Goal: Task Accomplishment & Management: Use online tool/utility

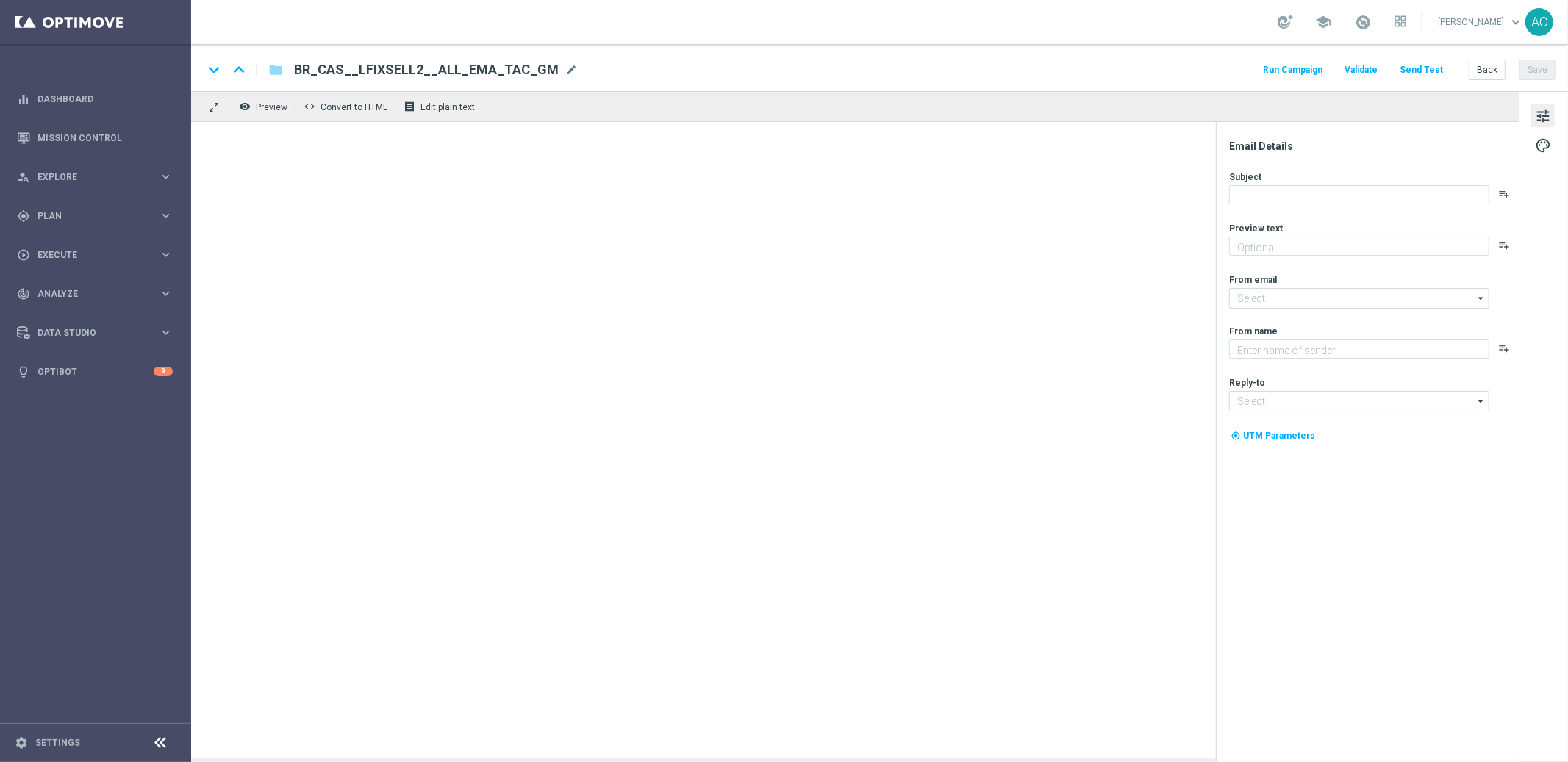
type textarea "Ganhou? O prêmio é seu. Perdeu? Recebe de volta!"
type textarea "Explore o mundo de Cassino na Lottolan"
type input "[EMAIL_ADDRESS][DOMAIN_NAME]"
type input "contato@lottoland.bet.br"
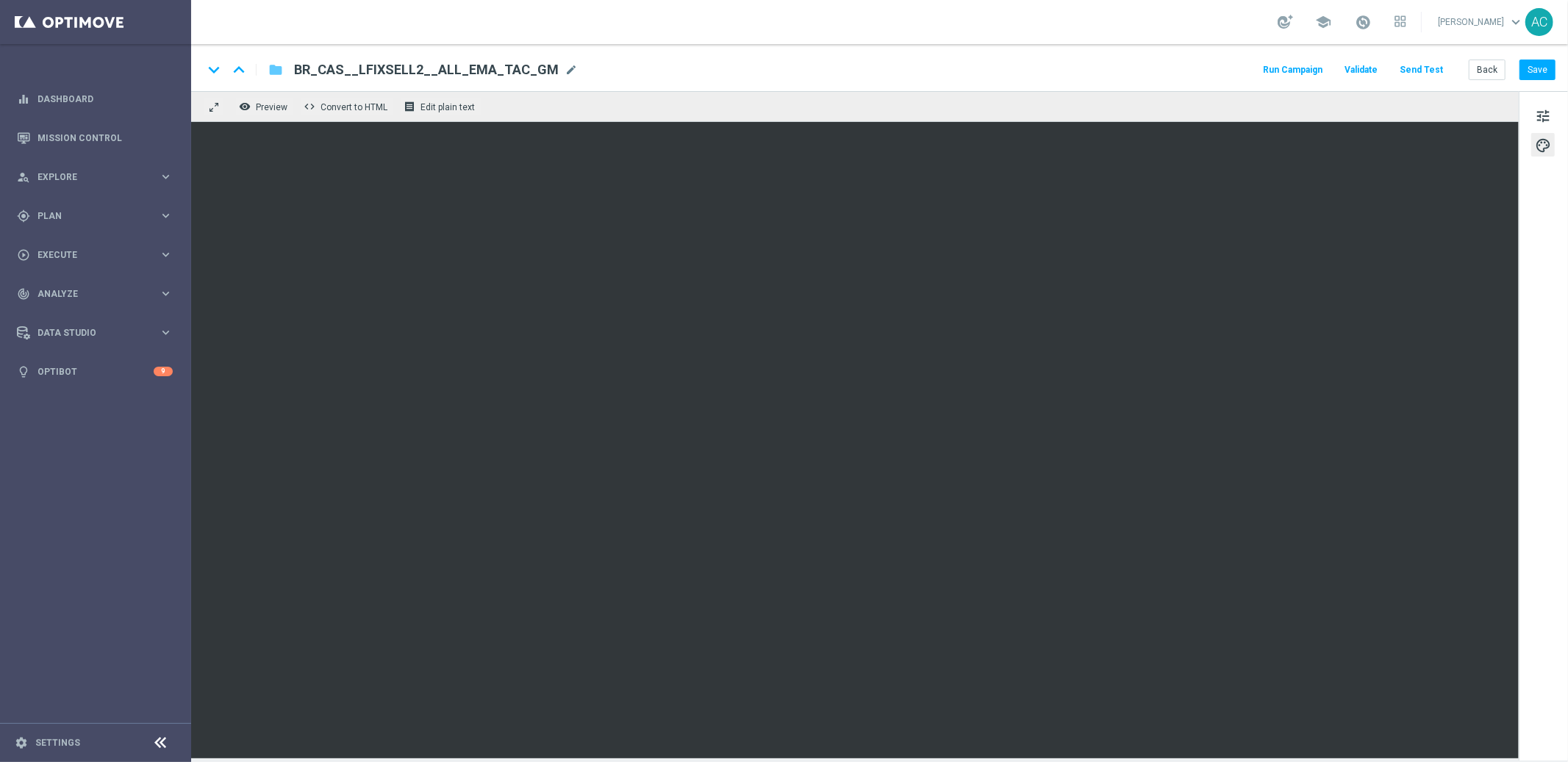
click at [279, 72] on icon "folder" at bounding box center [275, 70] width 15 height 18
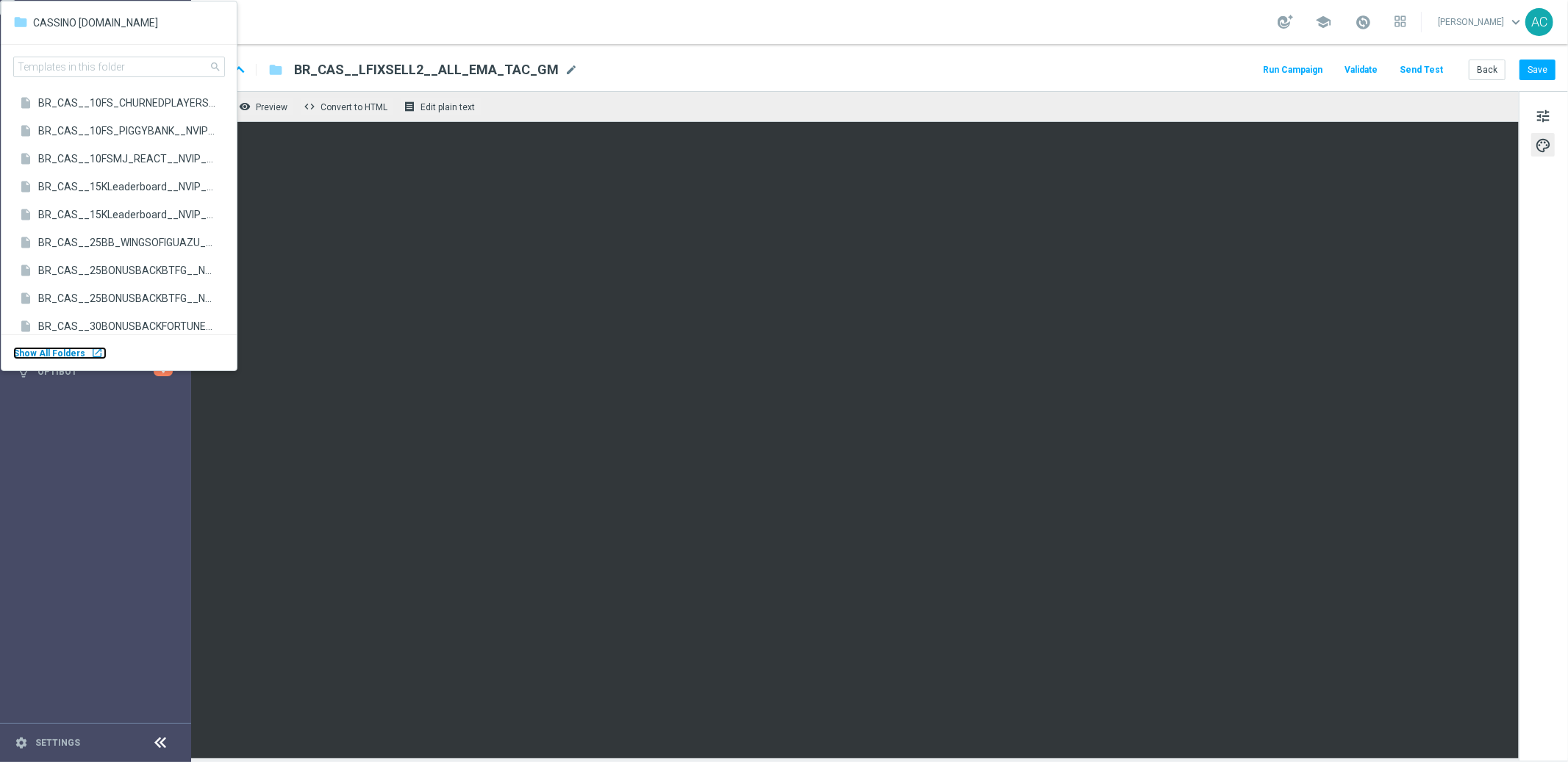
click at [78, 354] on body "equalizer Dashboard Mission Control" at bounding box center [784, 381] width 1568 height 762
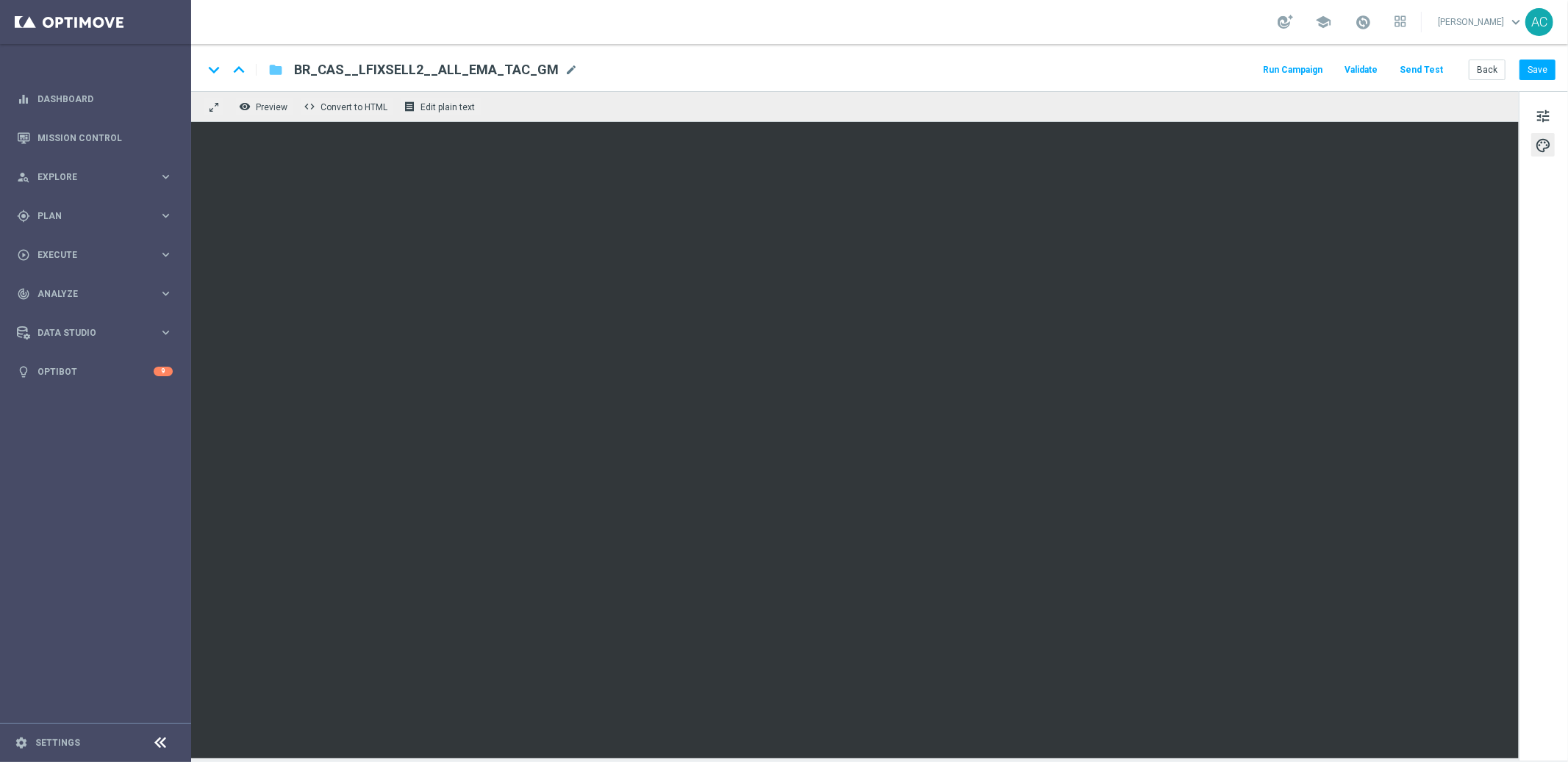
click at [277, 68] on icon "folder" at bounding box center [275, 70] width 15 height 18
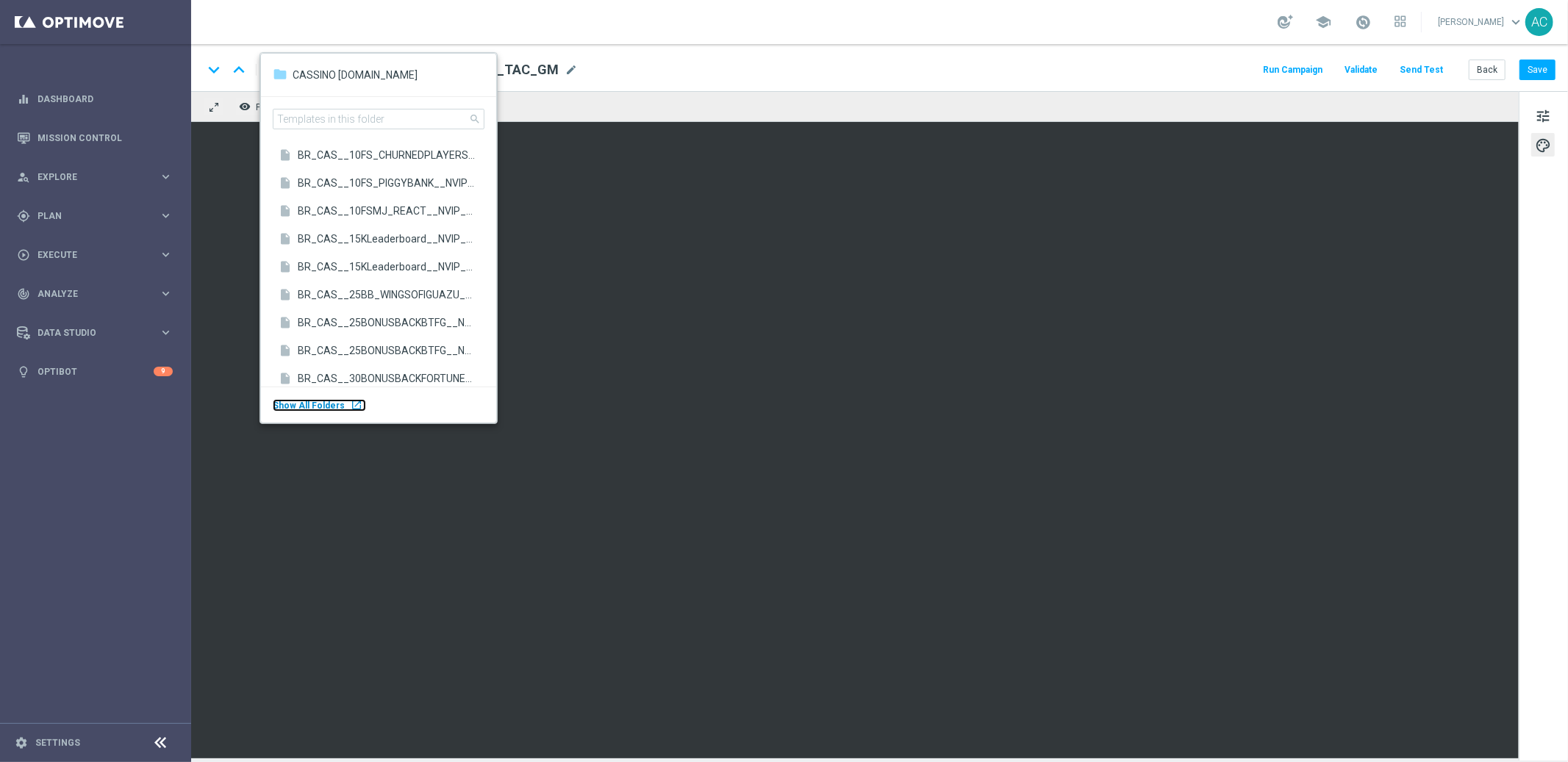
click at [351, 407] on div "launch" at bounding box center [356, 404] width 11 height 11
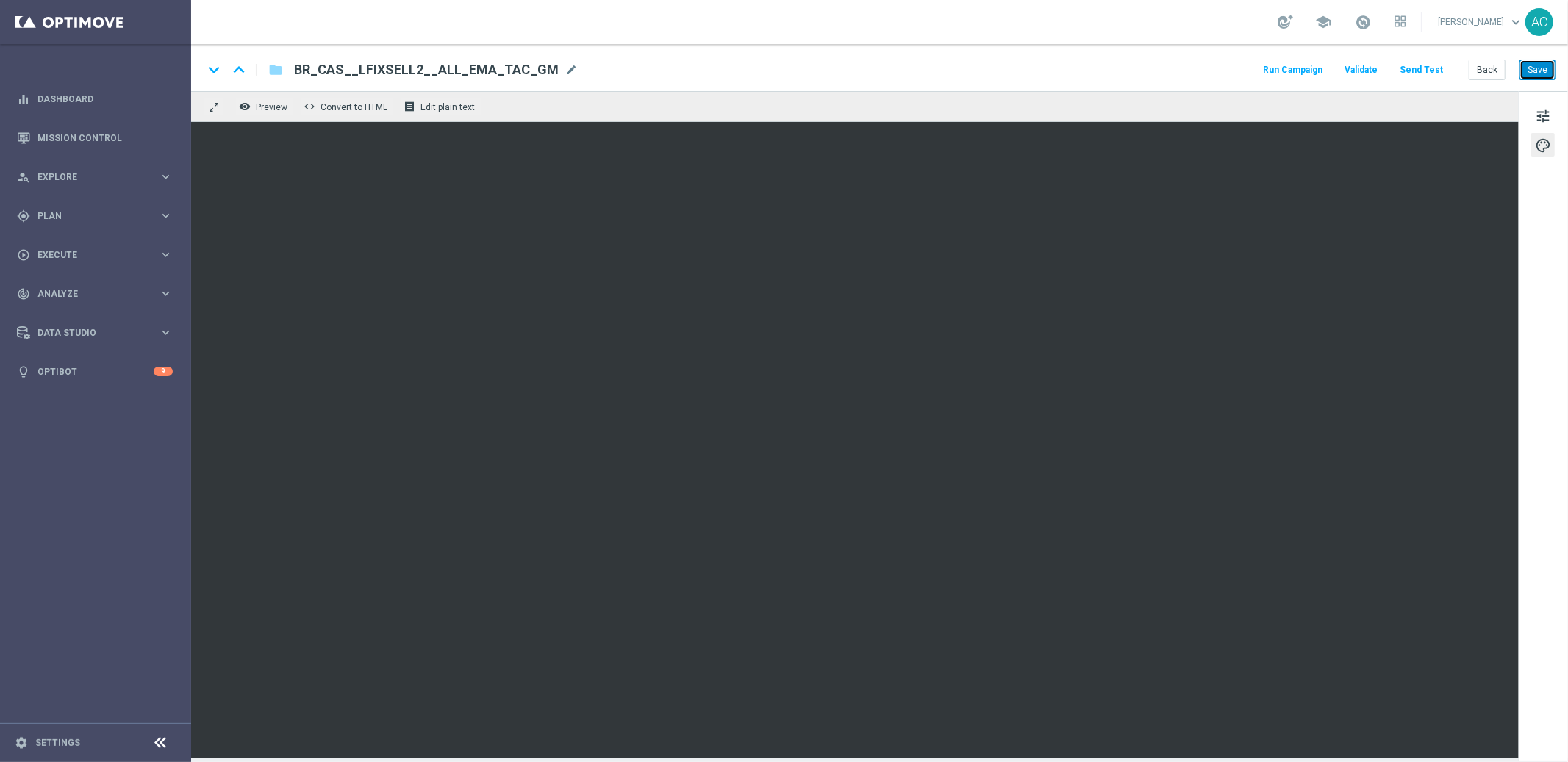
click at [1534, 69] on button "Save" at bounding box center [1537, 69] width 36 height 20
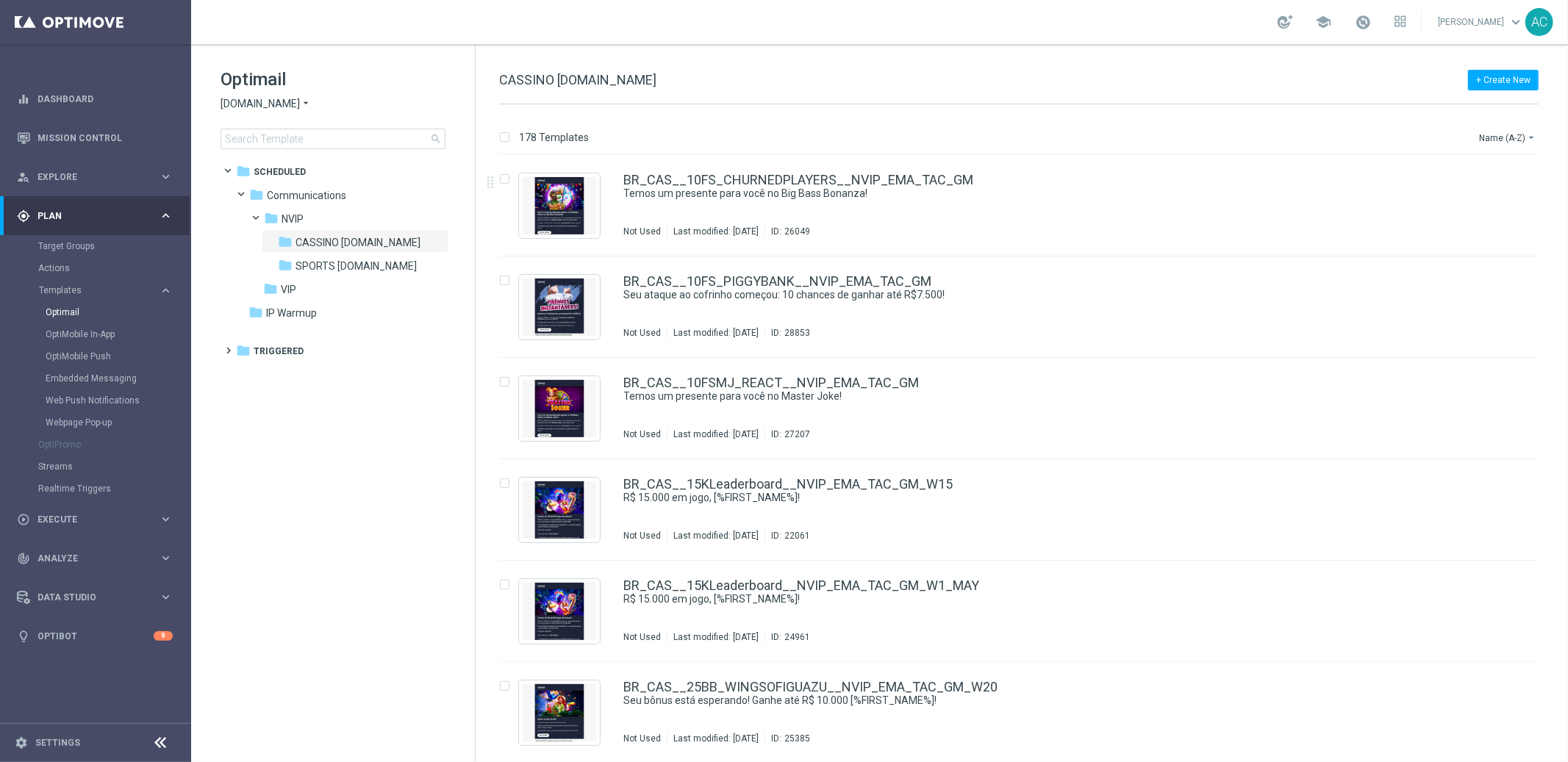
click at [1508, 123] on div "178 Templates Name (A-Z) arrow_drop_down Drag here to set row groups Drag here …" at bounding box center [1021, 433] width 1092 height 658
click at [1510, 132] on button "Name (A-Z) arrow_drop_down" at bounding box center [1508, 137] width 61 height 18
click at [1521, 199] on span "Date Modified (Newest)" at bounding box center [1481, 203] width 98 height 11
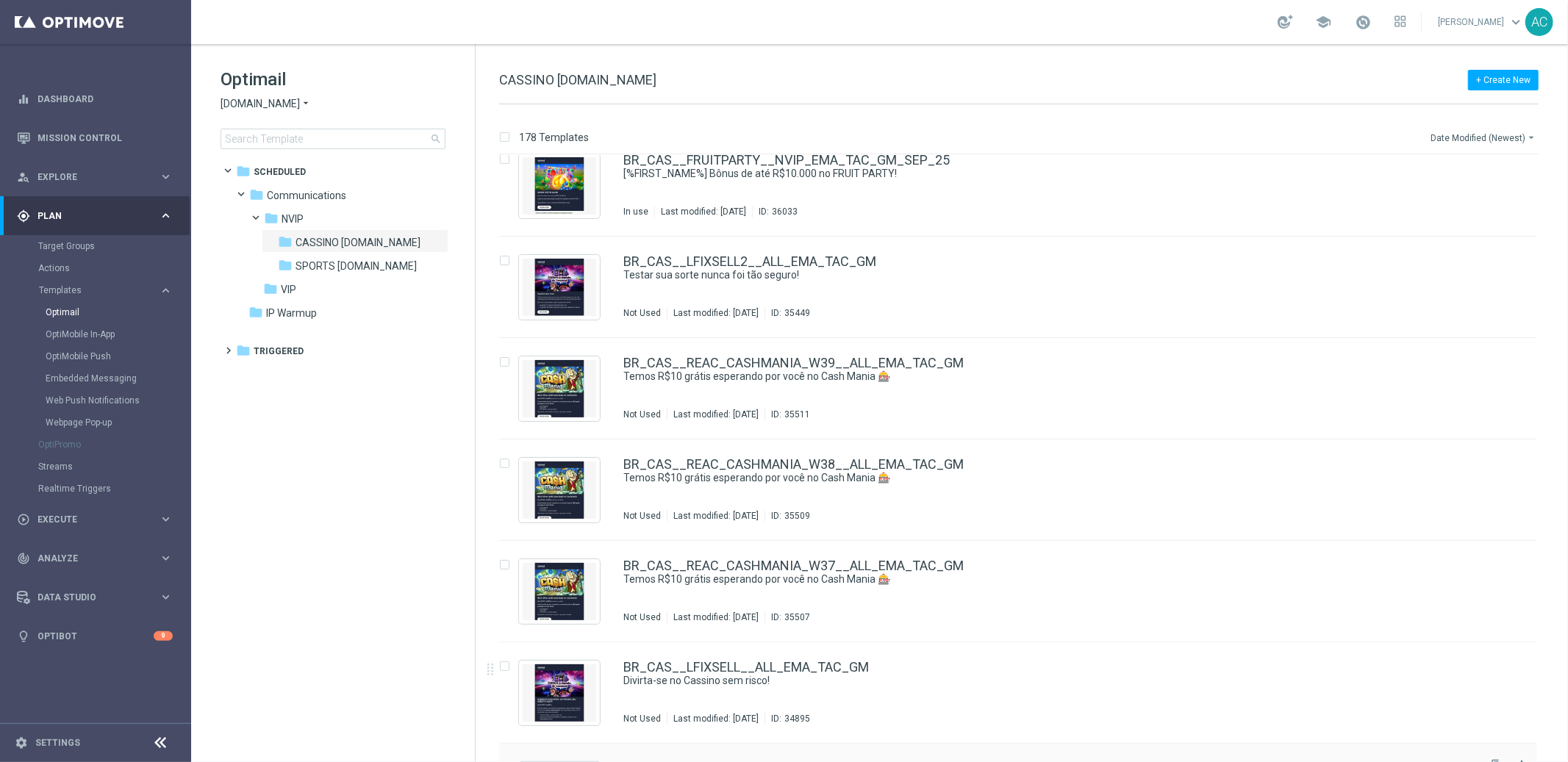
scroll to position [628, 0]
click at [1495, 253] on icon "file_copy" at bounding box center [1496, 258] width 11 height 11
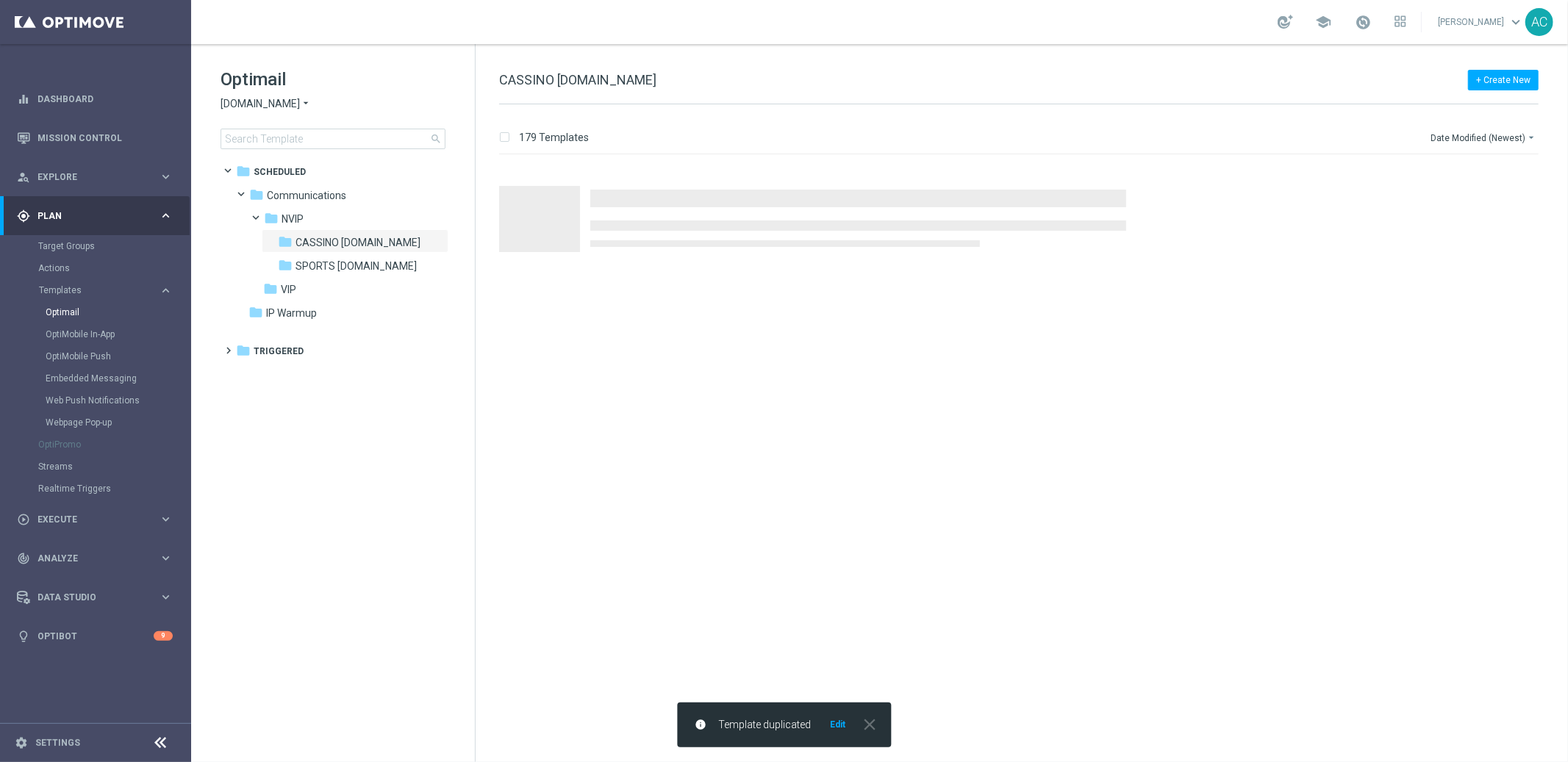
scroll to position [0, 0]
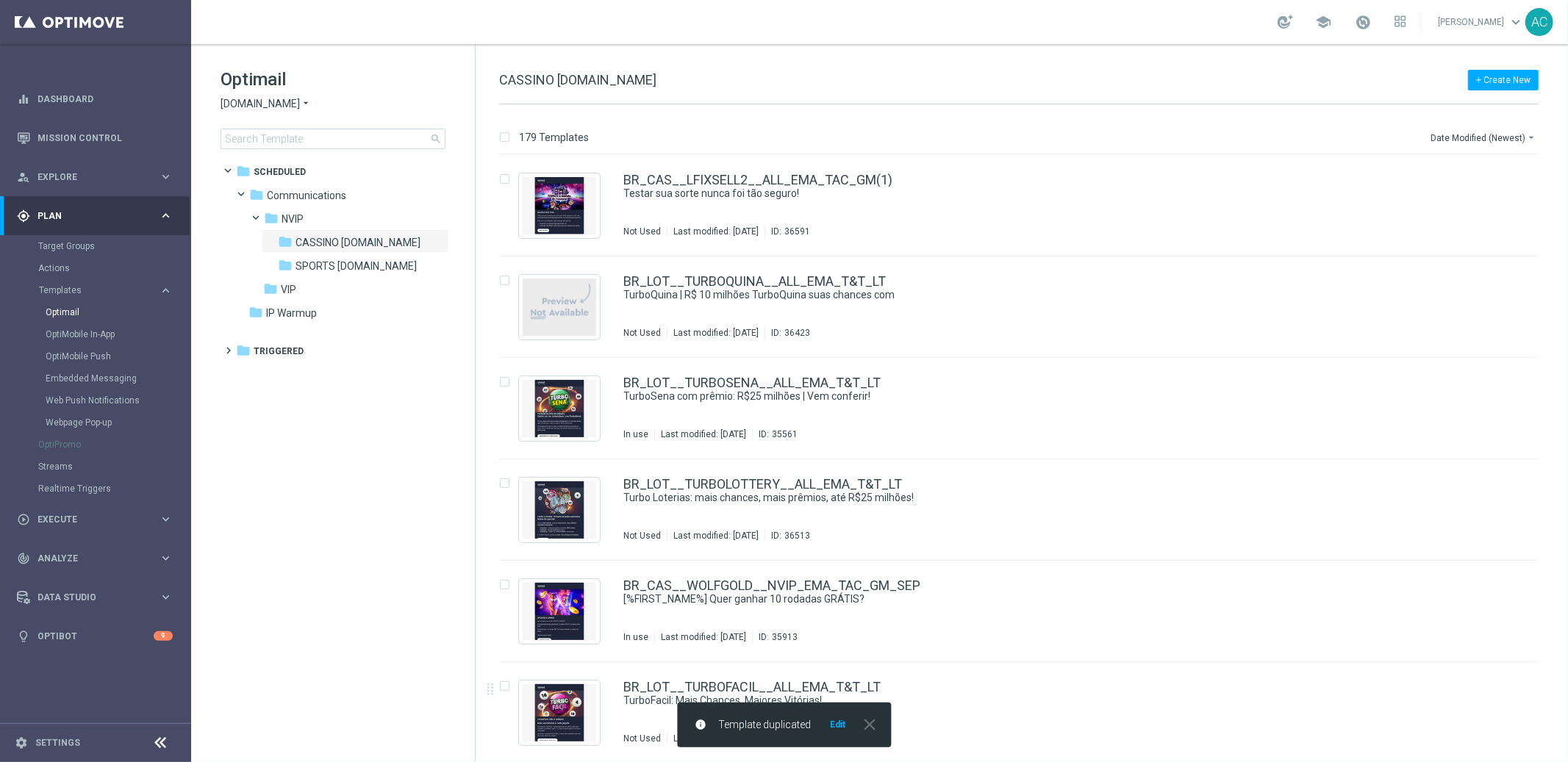
click at [831, 721] on button "Edit" at bounding box center [838, 724] width 19 height 11
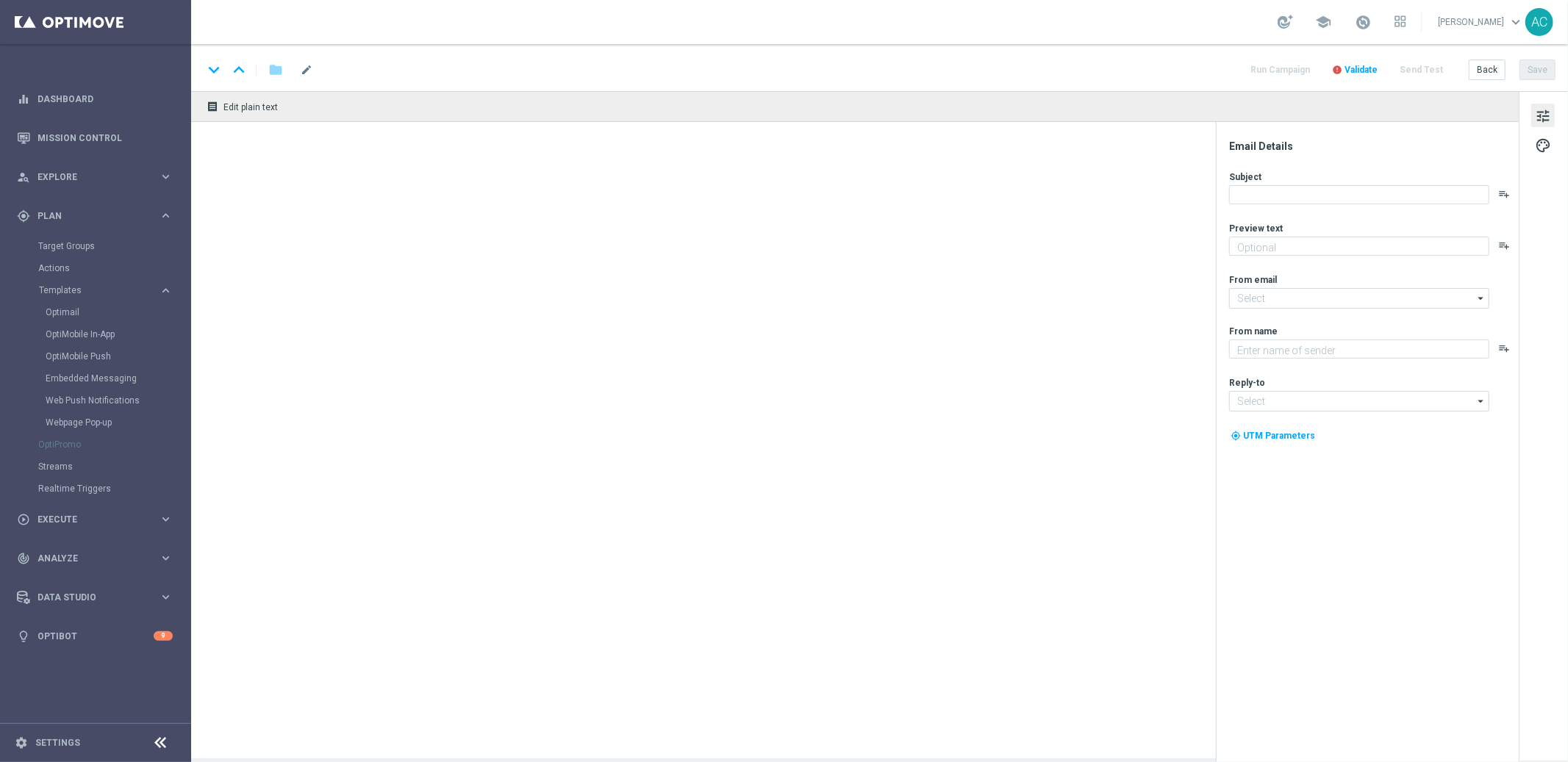
type textarea "Ganhou? O prêmio é seu. Perdeu? Recebe de volta!"
type input "mail@crm.lottoland.bet.br"
type textarea "Explore o mundo de Cassino na Lottolan"
type input "contato@lottoland.bet.br"
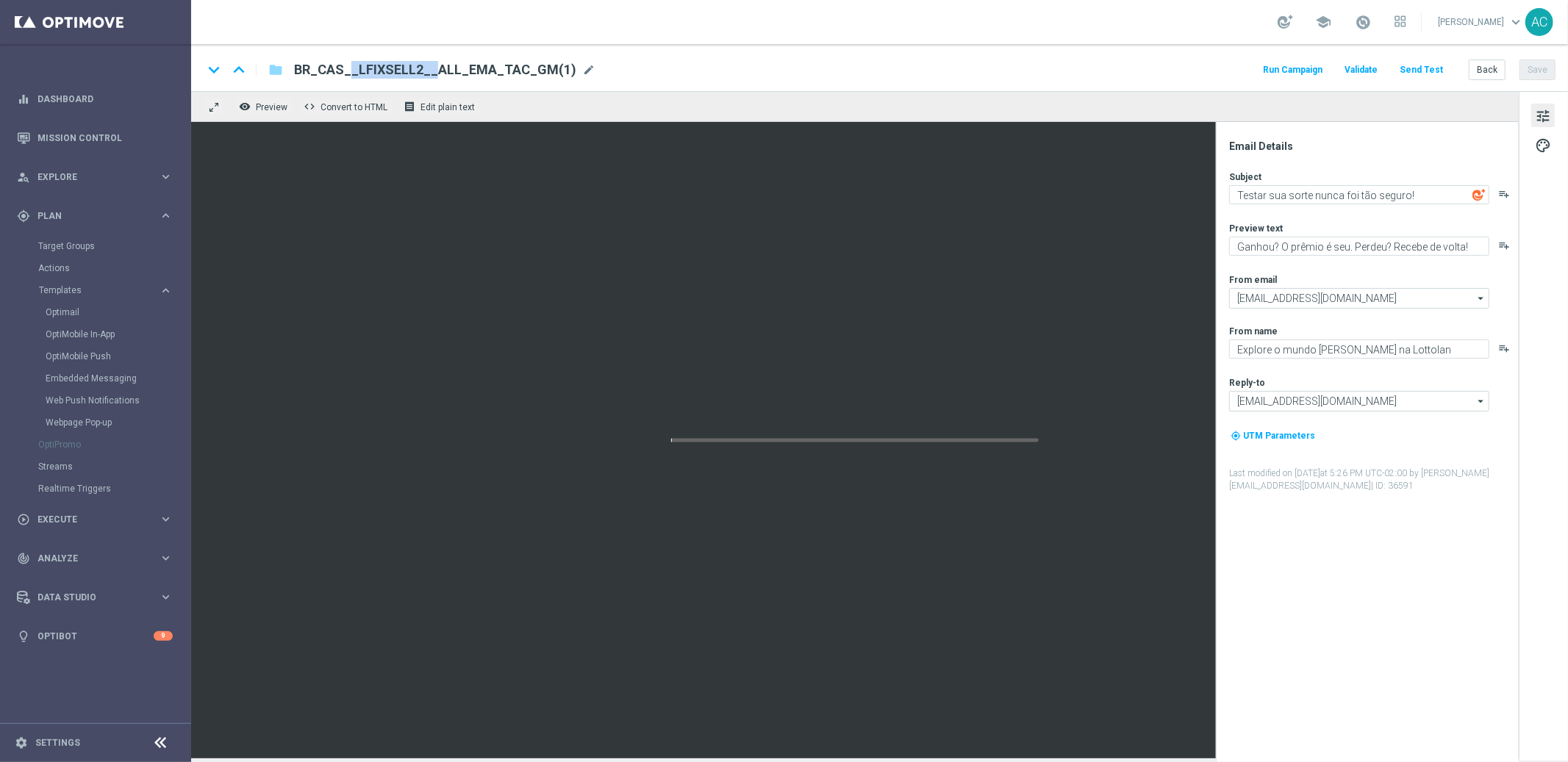
click at [378, 61] on span "BR_CAS__LFIXSELL2__ALL_EMA_TAC_GM(1)" at bounding box center [434, 70] width 282 height 18
click at [394, 68] on input "BR_CAS__LFIXSELL2__ALL_EMA_TAC_GM(1)" at bounding box center [476, 70] width 364 height 19
click at [557, 67] on input "BR_CAS__LFIXSELL_BONUS__ALL_EMA_TAC_GM(1)" at bounding box center [476, 70] width 364 height 19
type input "BR_CAS__LFIXSELL_BONUS__ALL_EMA_TAC_GM"
click at [1541, 63] on button "Save" at bounding box center [1537, 69] width 36 height 20
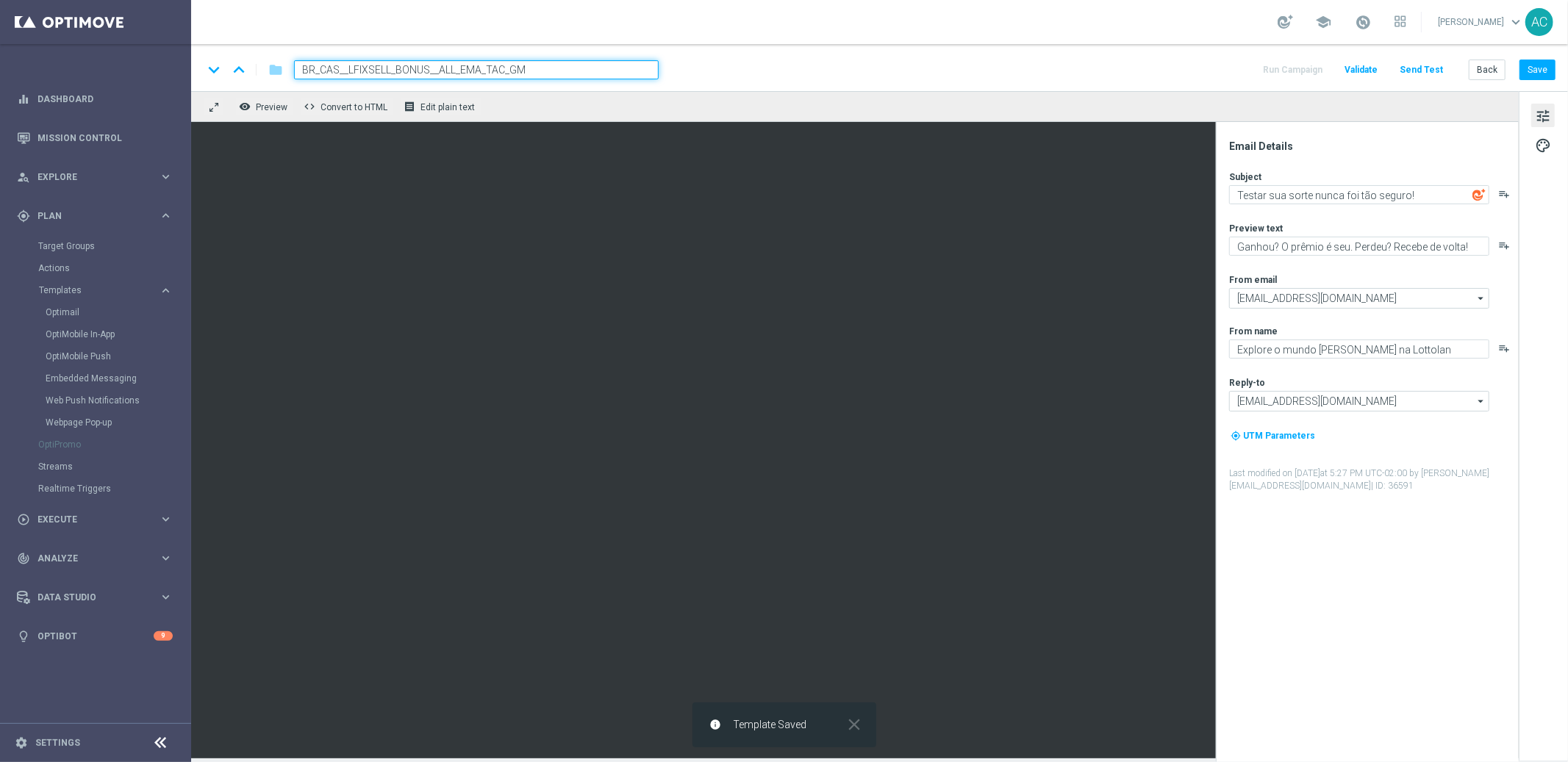
click at [442, 66] on input "BR_CAS__LFIXSELL_BONUS__ALL_EMA_TAC_GM" at bounding box center [476, 70] width 364 height 19
click at [1340, 194] on textarea "Testar sua sorte nunca foi tão seguro!" at bounding box center [1359, 194] width 260 height 19
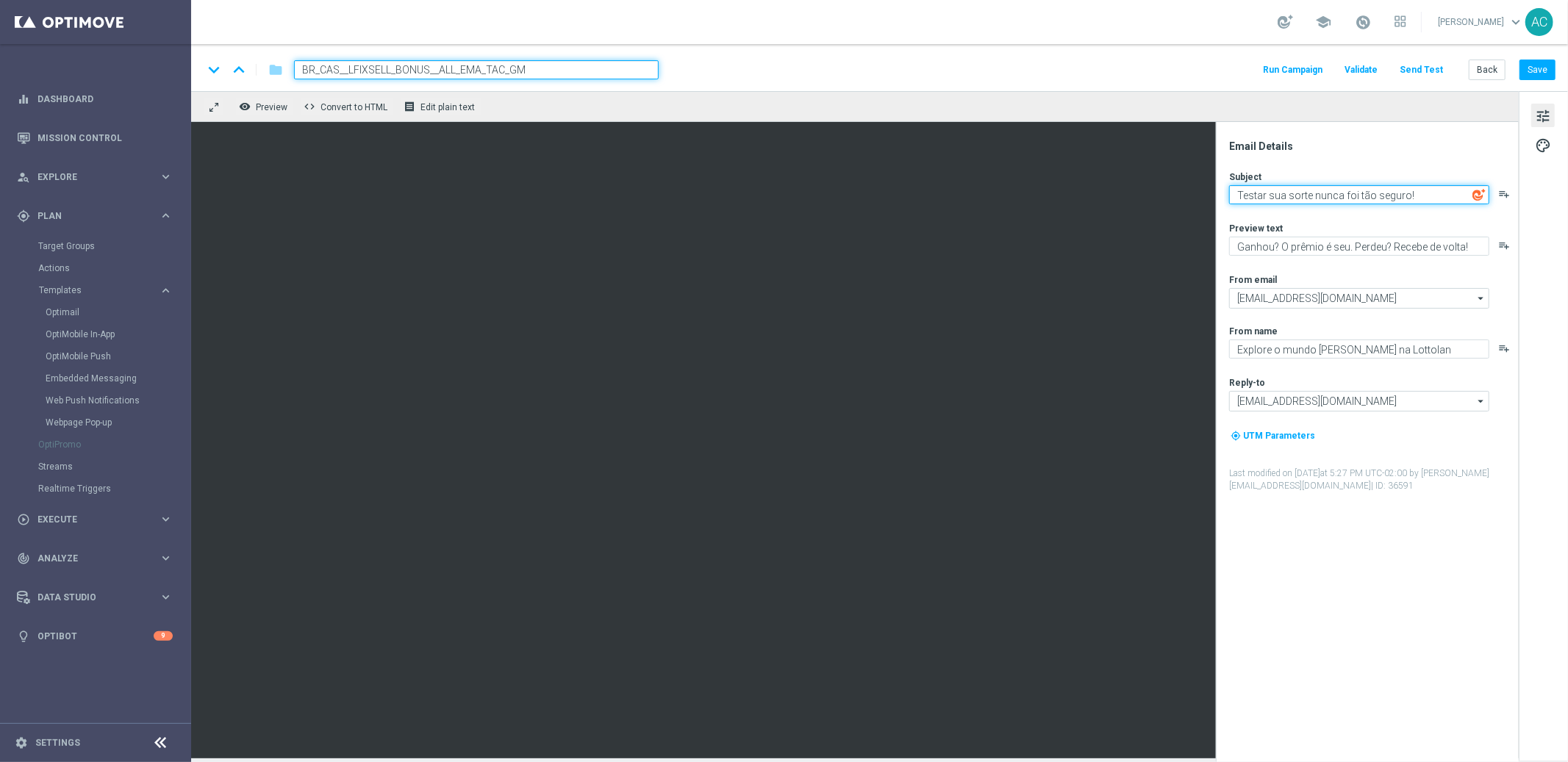
click at [1340, 194] on textarea "Testar sua sorte nunca foi tão seguro!" at bounding box center [1359, 194] width 260 height 19
type textarea "N"
type textarea "Seu bônus já está liberado"
click at [1321, 198] on textarea "Seu bônus já está liberado" at bounding box center [1359, 194] width 260 height 19
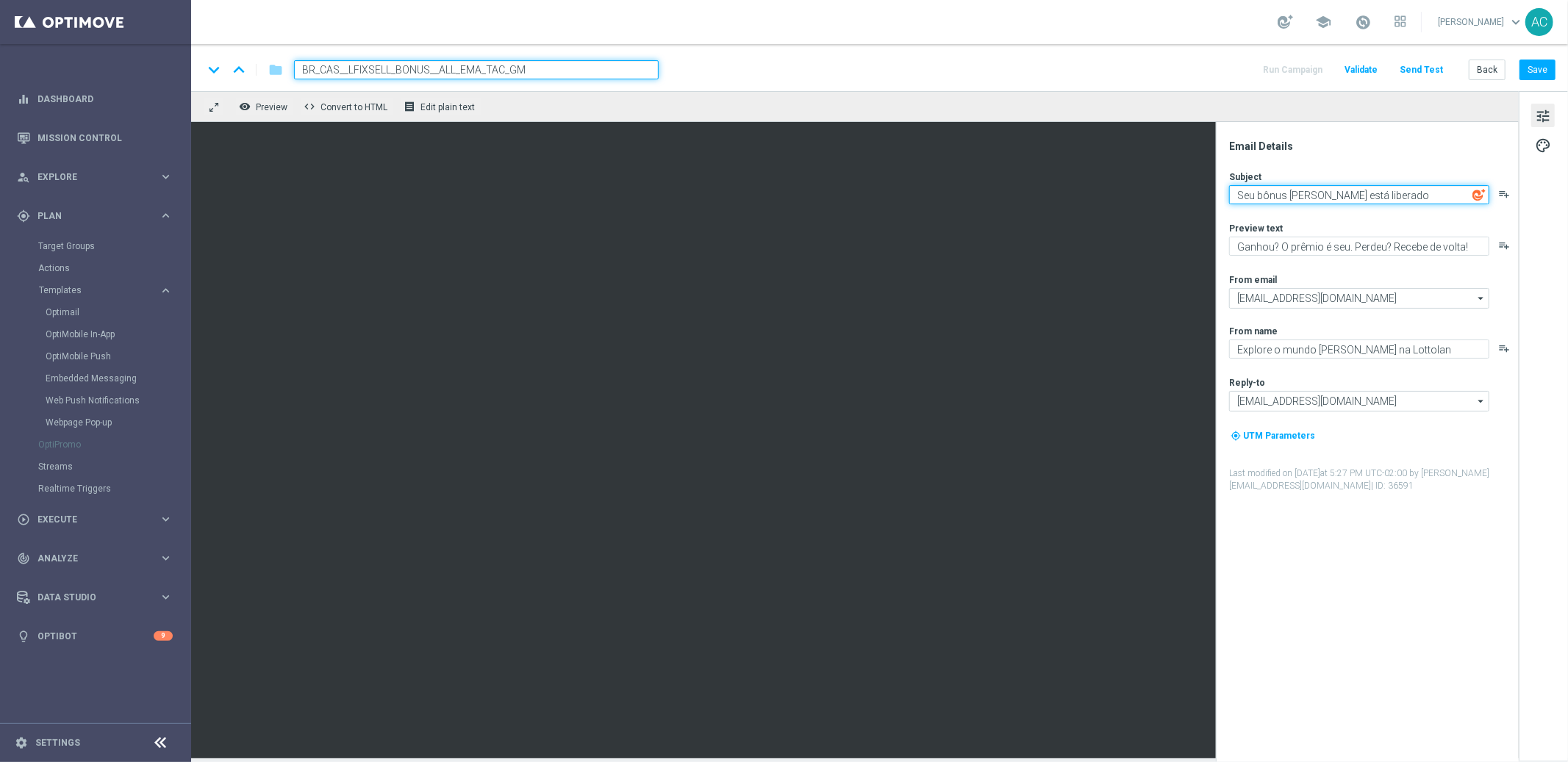
click at [1321, 198] on textarea "Seu bônus já está liberado" at bounding box center [1359, 194] width 260 height 19
